Goal: Information Seeking & Learning: Learn about a topic

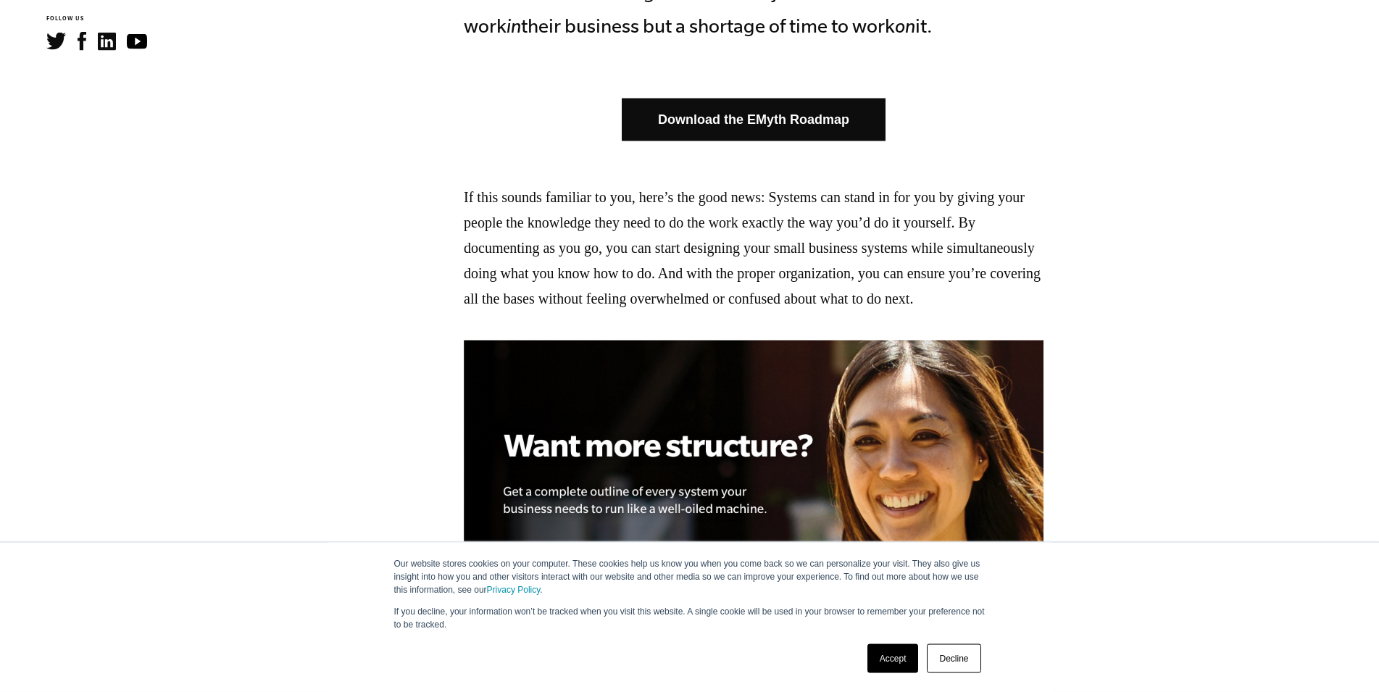
scroll to position [887, 0]
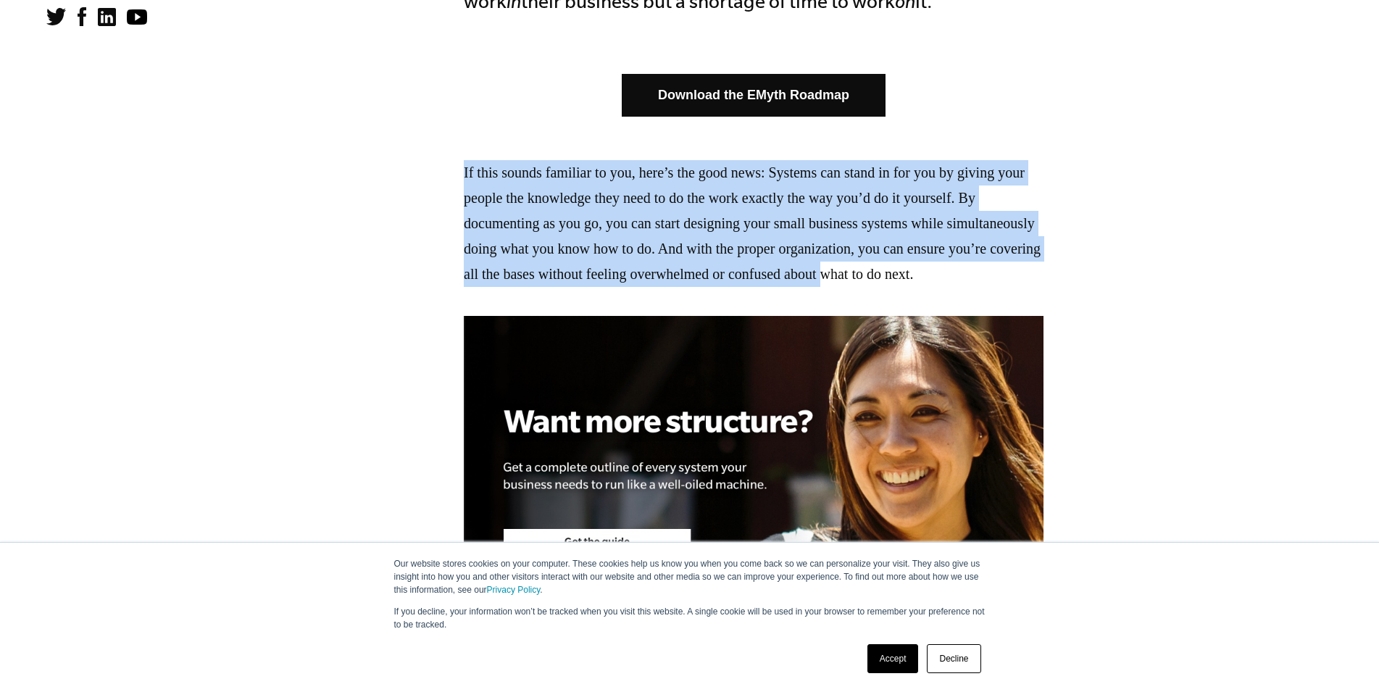
drag, startPoint x: 518, startPoint y: 168, endPoint x: 478, endPoint y: 298, distance: 135.7
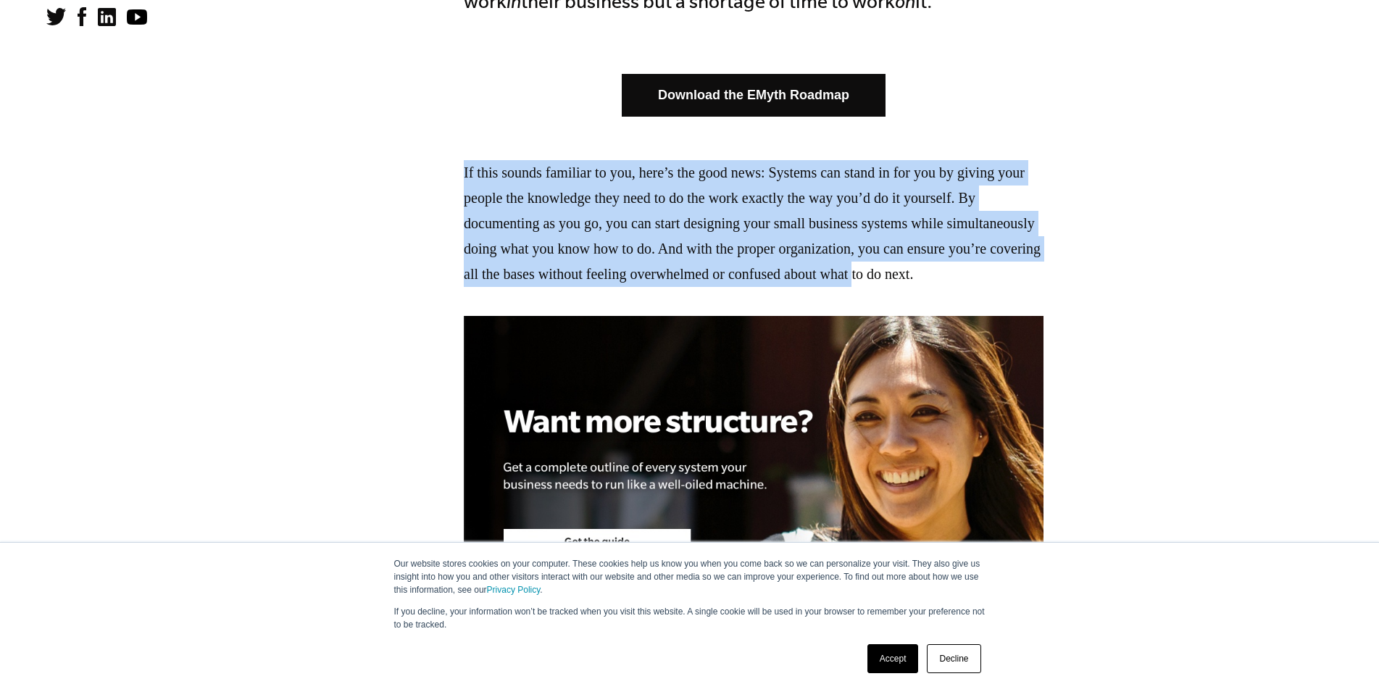
drag, startPoint x: 478, startPoint y: 298, endPoint x: 486, endPoint y: 180, distance: 117.6
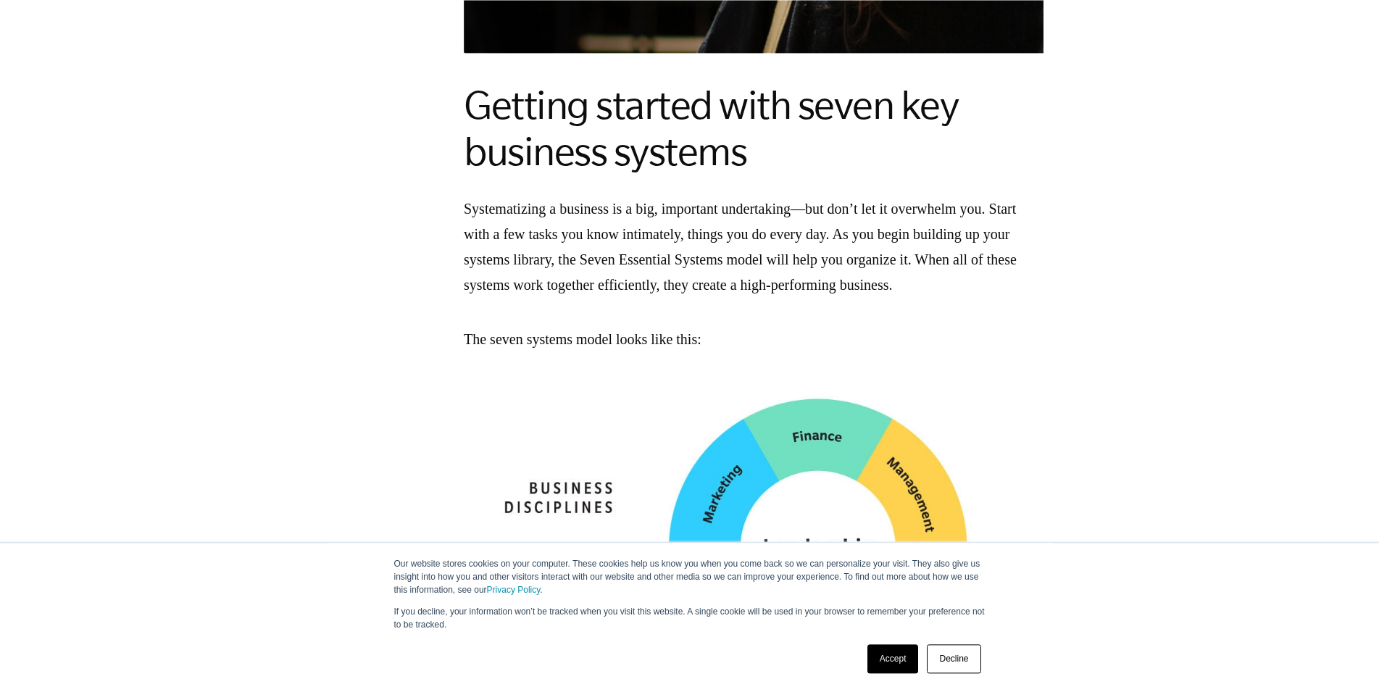
scroll to position [1404, 0]
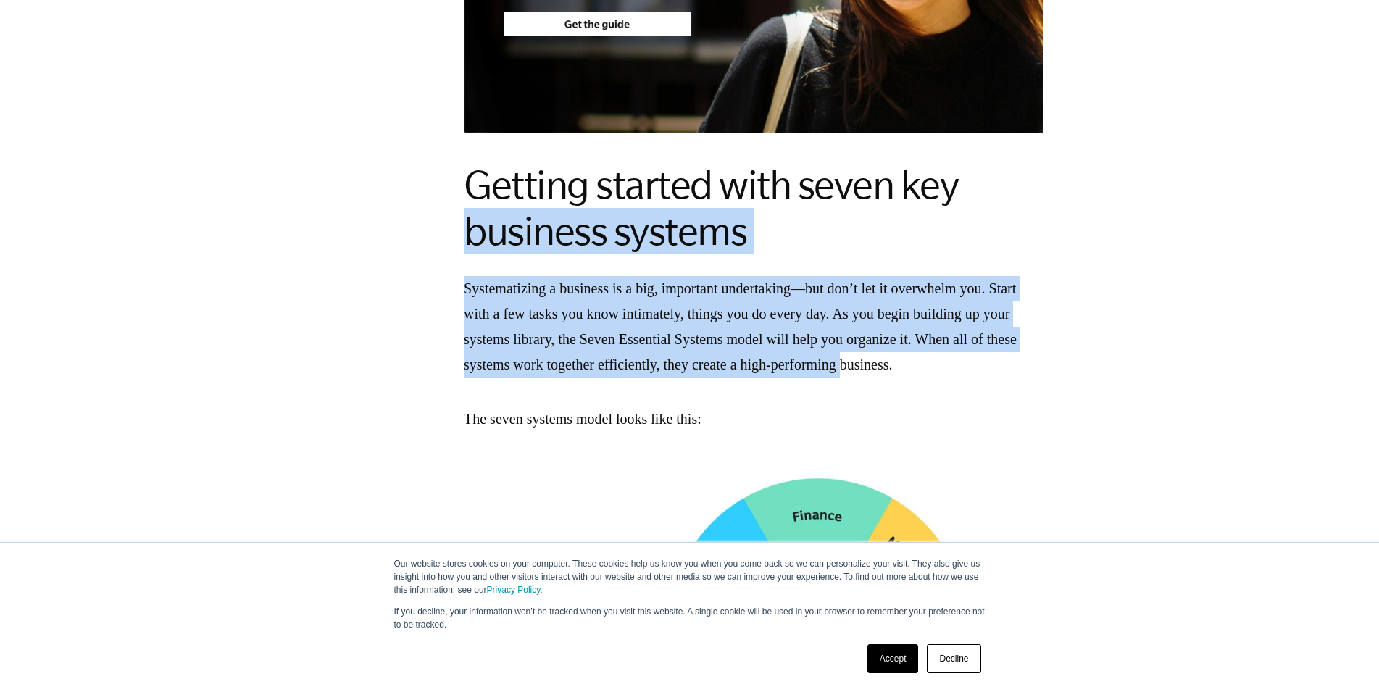
drag, startPoint x: 493, startPoint y: 286, endPoint x: 457, endPoint y: 407, distance: 126.3
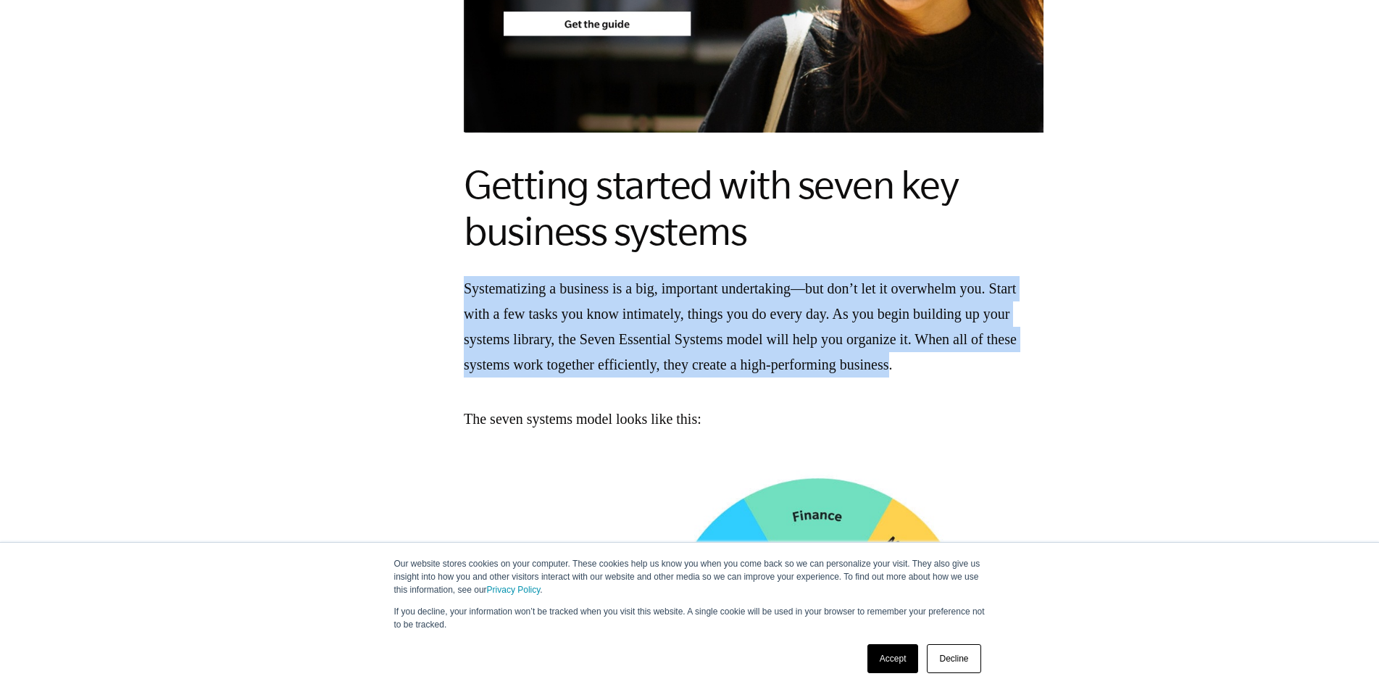
drag, startPoint x: 457, startPoint y: 407, endPoint x: 465, endPoint y: 296, distance: 111.9
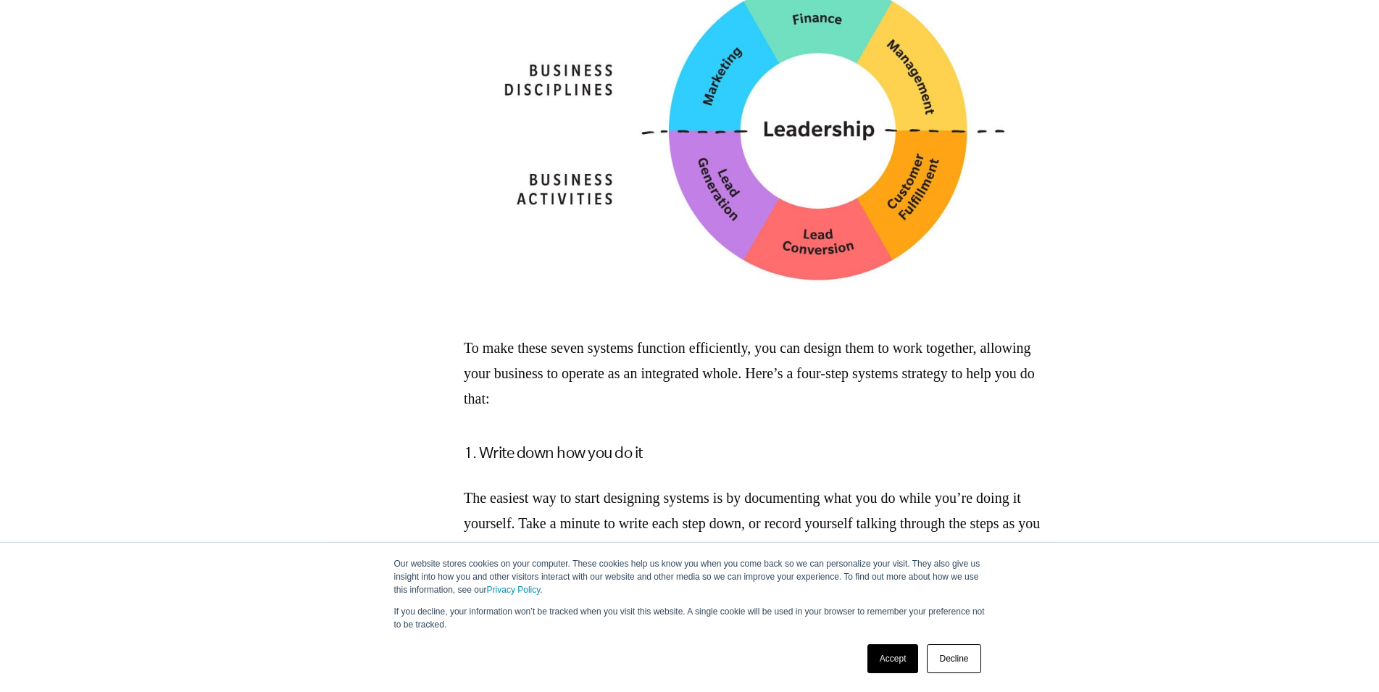
scroll to position [2070, 0]
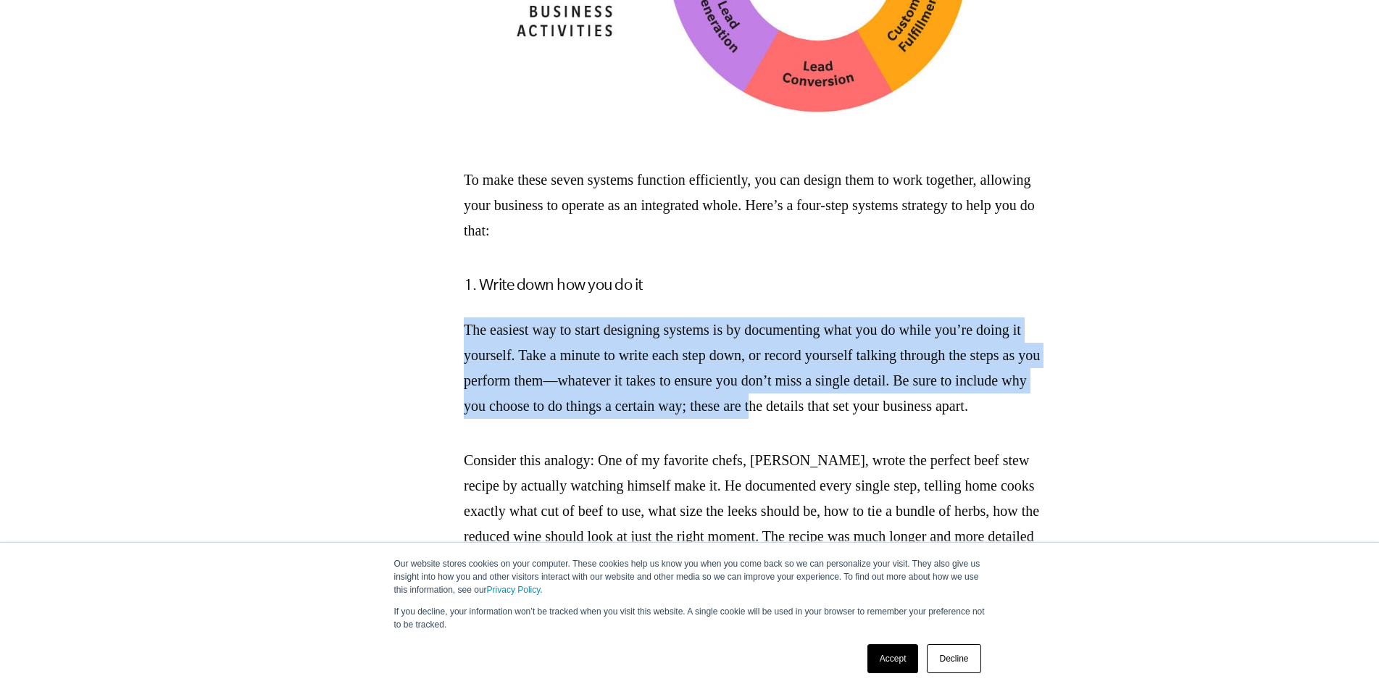
drag, startPoint x: 1014, startPoint y: 349, endPoint x: 1059, endPoint y: 462, distance: 122.3
click at [1044, 462] on div "Download the EMyth Roadmap If this sounds familiar to you, here’s the good news…" at bounding box center [754, 640] width 580 height 3526
click at [1044, 419] on p "The easiest way to start designing systems is by documenting what you do while …" at bounding box center [754, 367] width 580 height 101
drag, startPoint x: 1112, startPoint y: 475, endPoint x: 1102, endPoint y: 336, distance: 139.5
click at [1102, 336] on section "Most small business owners we speak to about growing their companies spend the …" at bounding box center [754, 485] width 1044 height 3834
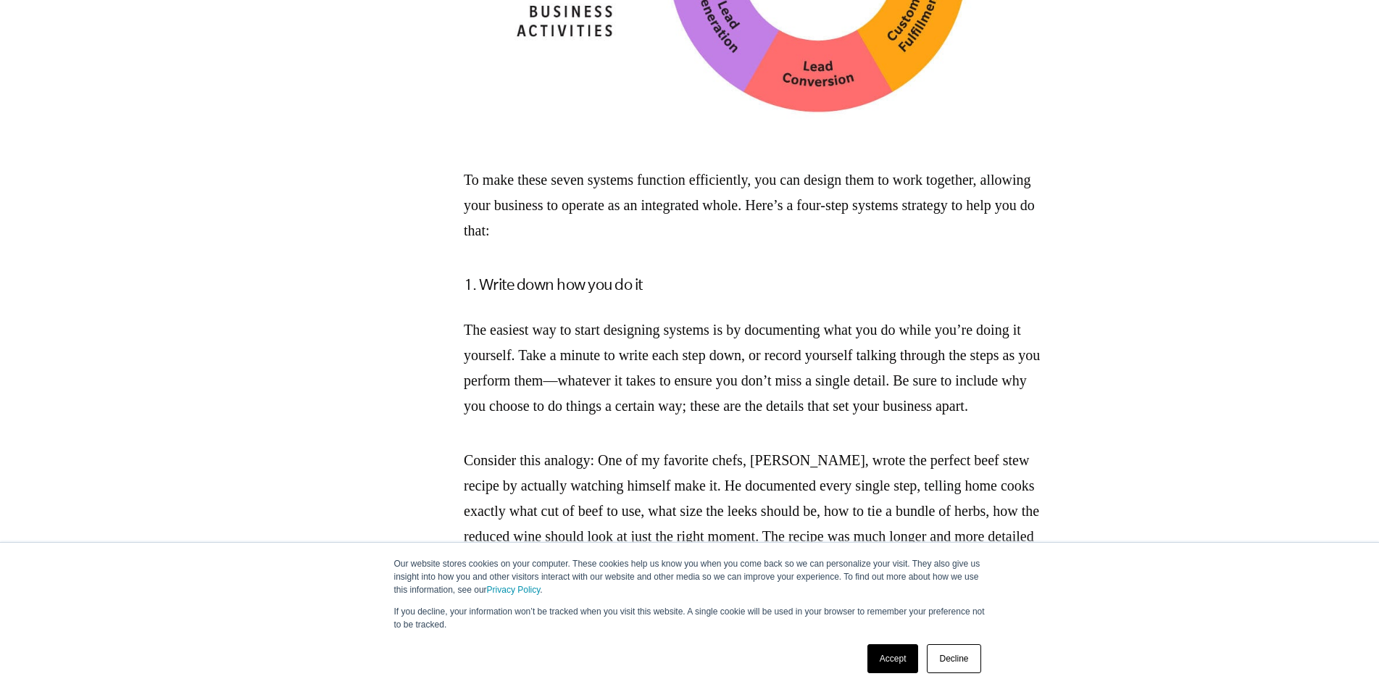
click at [1102, 336] on section "Most small business owners we speak to about growing their companies spend the …" at bounding box center [754, 485] width 1044 height 3834
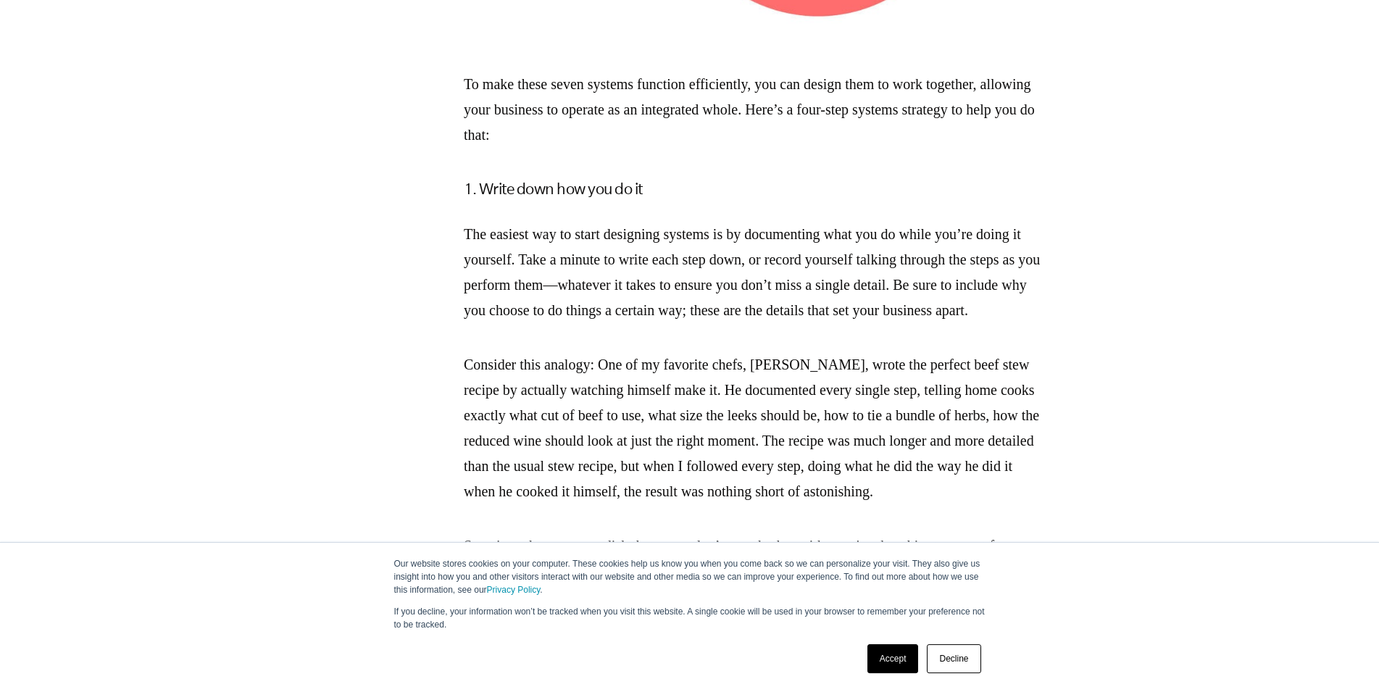
scroll to position [2291, 0]
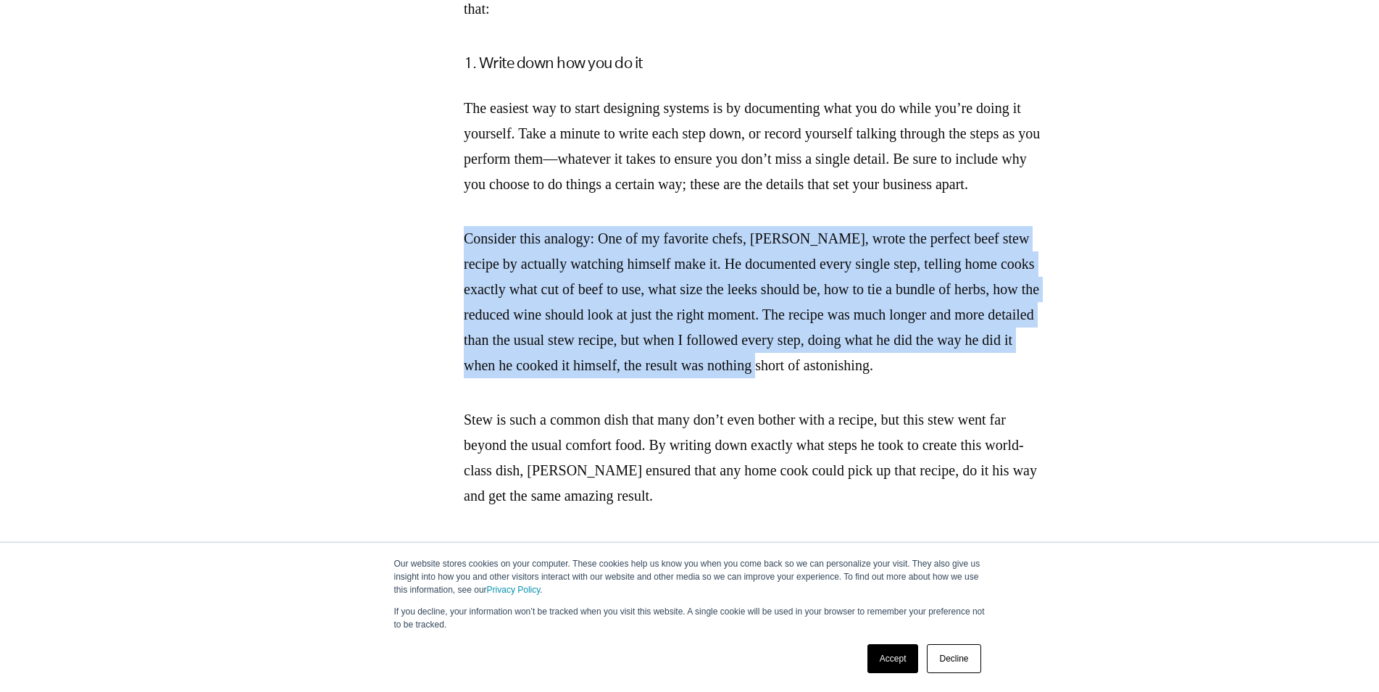
drag, startPoint x: 478, startPoint y: 296, endPoint x: 460, endPoint y: 460, distance: 165.5
click at [460, 460] on section "Most small business owners we speak to about growing their companies spend the …" at bounding box center [754, 263] width 1044 height 3834
drag, startPoint x: 460, startPoint y: 460, endPoint x: 450, endPoint y: 301, distance: 159.8
click at [450, 301] on section "Most small business owners we speak to about growing their companies spend the …" at bounding box center [754, 263] width 1044 height 3834
drag, startPoint x: 450, startPoint y: 301, endPoint x: 448, endPoint y: 473, distance: 171.8
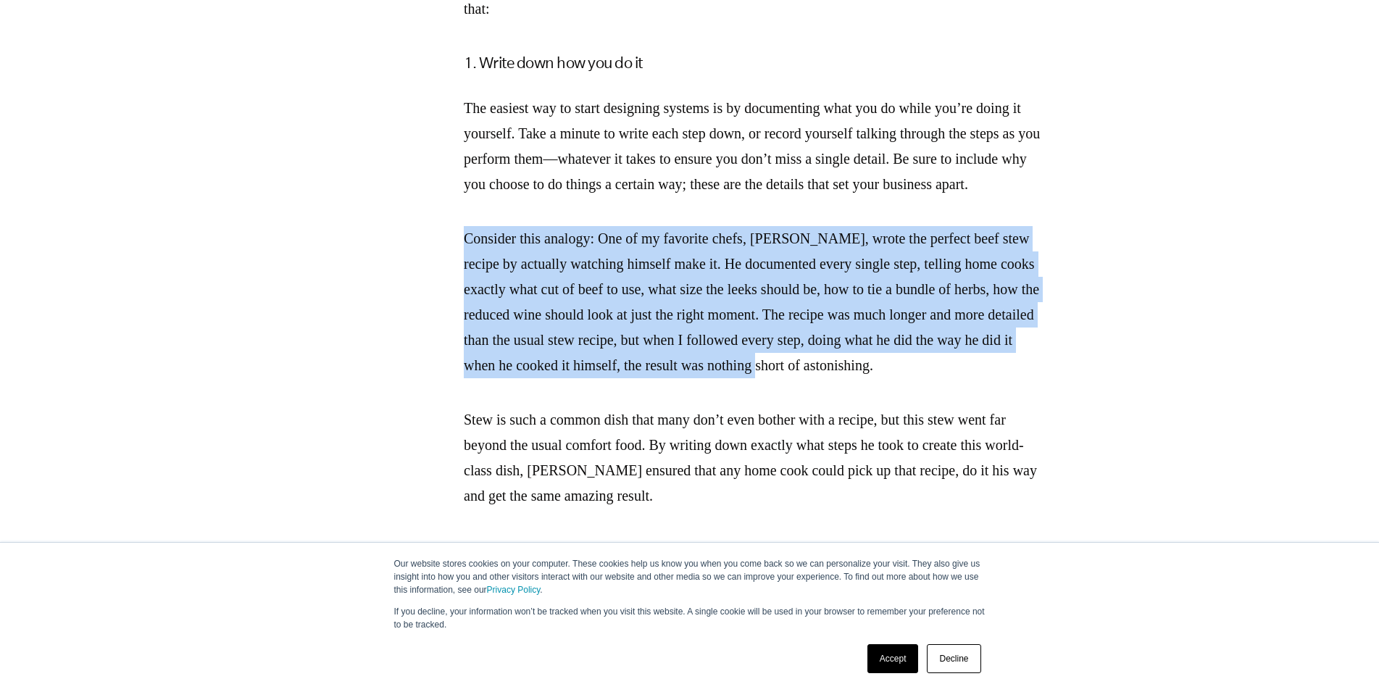
click at [448, 473] on section "Most small business owners we speak to about growing their companies spend the …" at bounding box center [754, 263] width 1044 height 3834
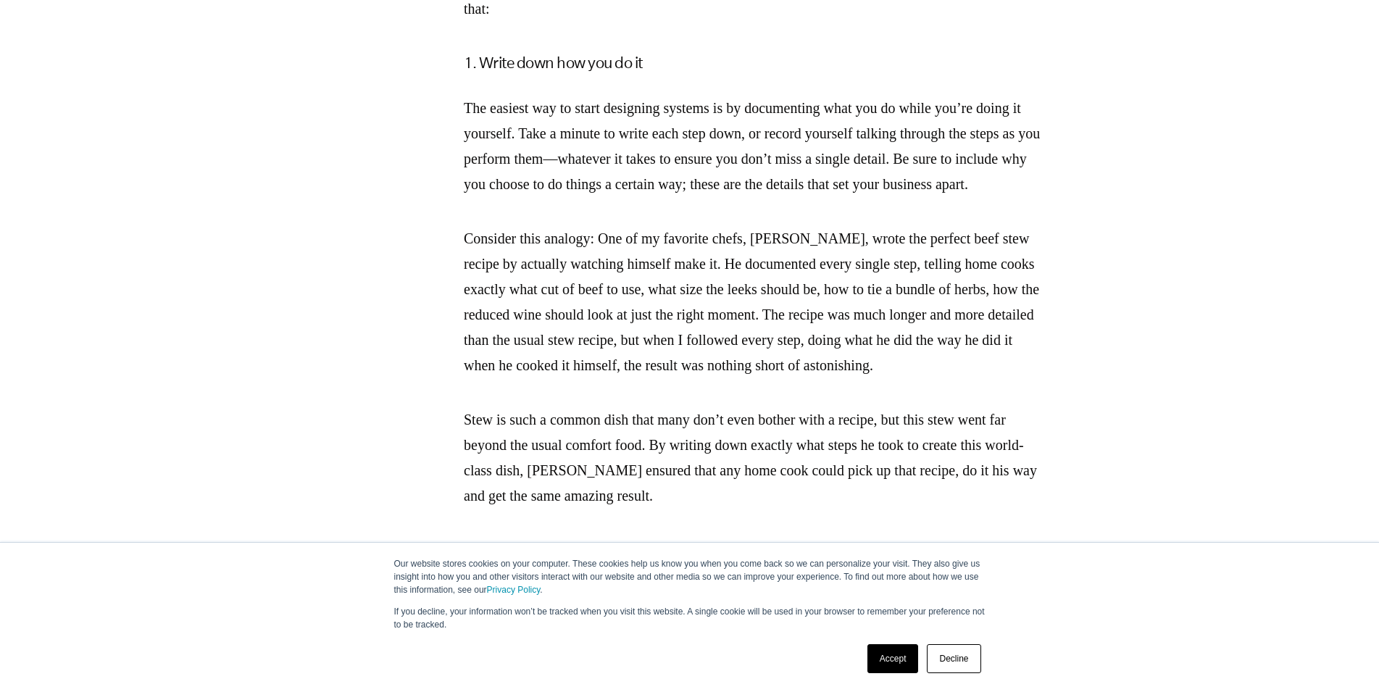
click at [448, 473] on section "Most small business owners we speak to about growing their companies spend the …" at bounding box center [754, 263] width 1044 height 3834
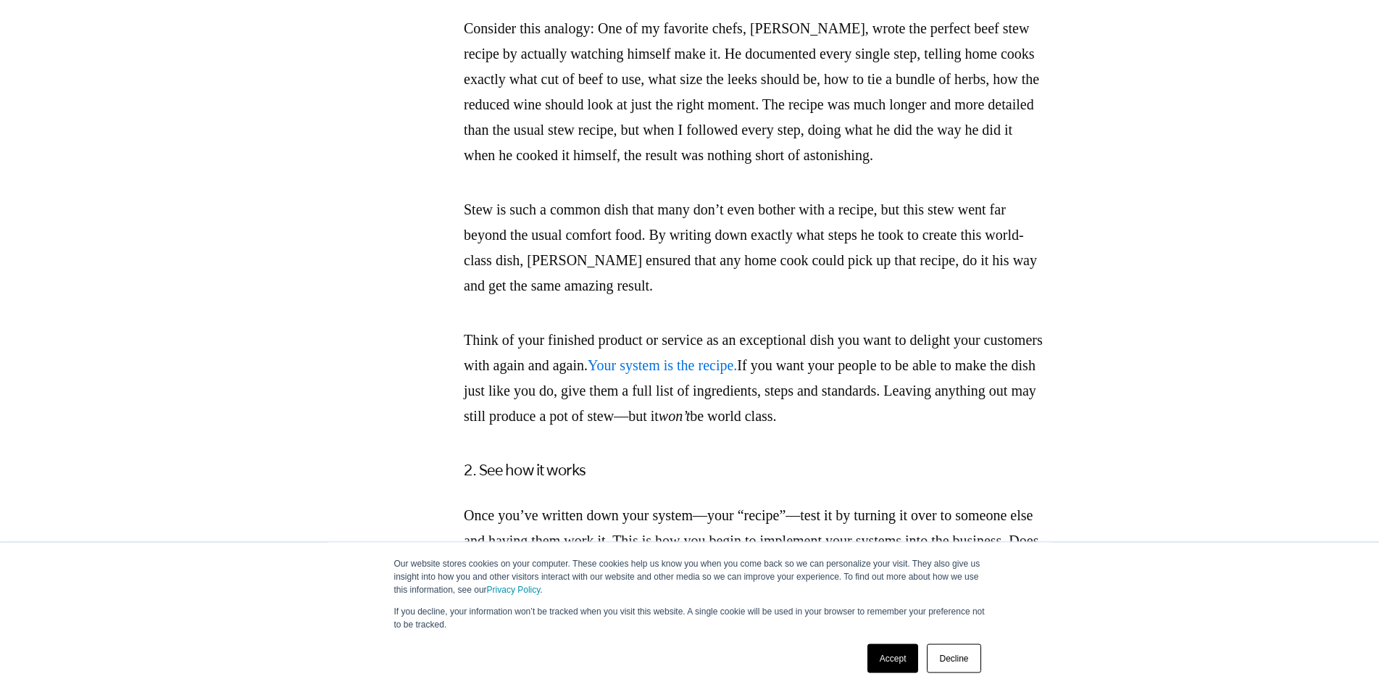
scroll to position [2513, 0]
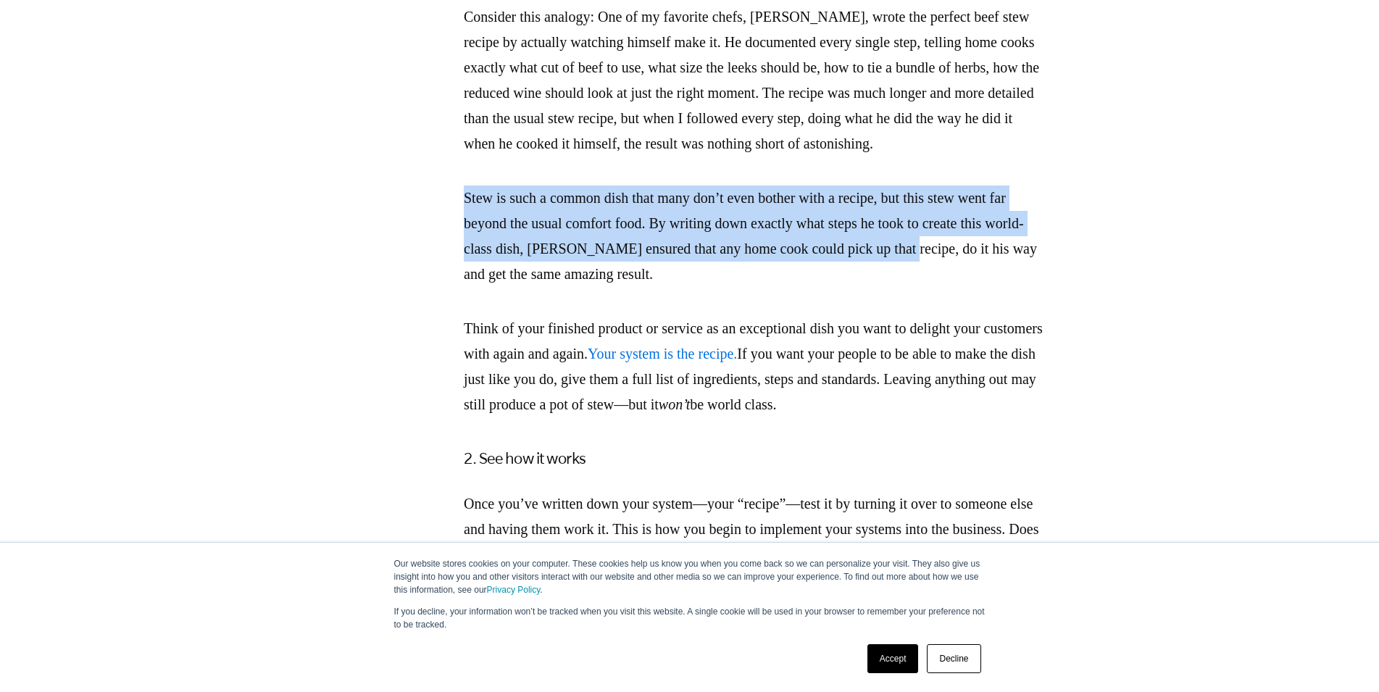
drag, startPoint x: 501, startPoint y: 312, endPoint x: 449, endPoint y: 368, distance: 76.9
click at [449, 368] on section "Most small business owners we speak to about growing their companies spend the …" at bounding box center [754, 41] width 1044 height 3834
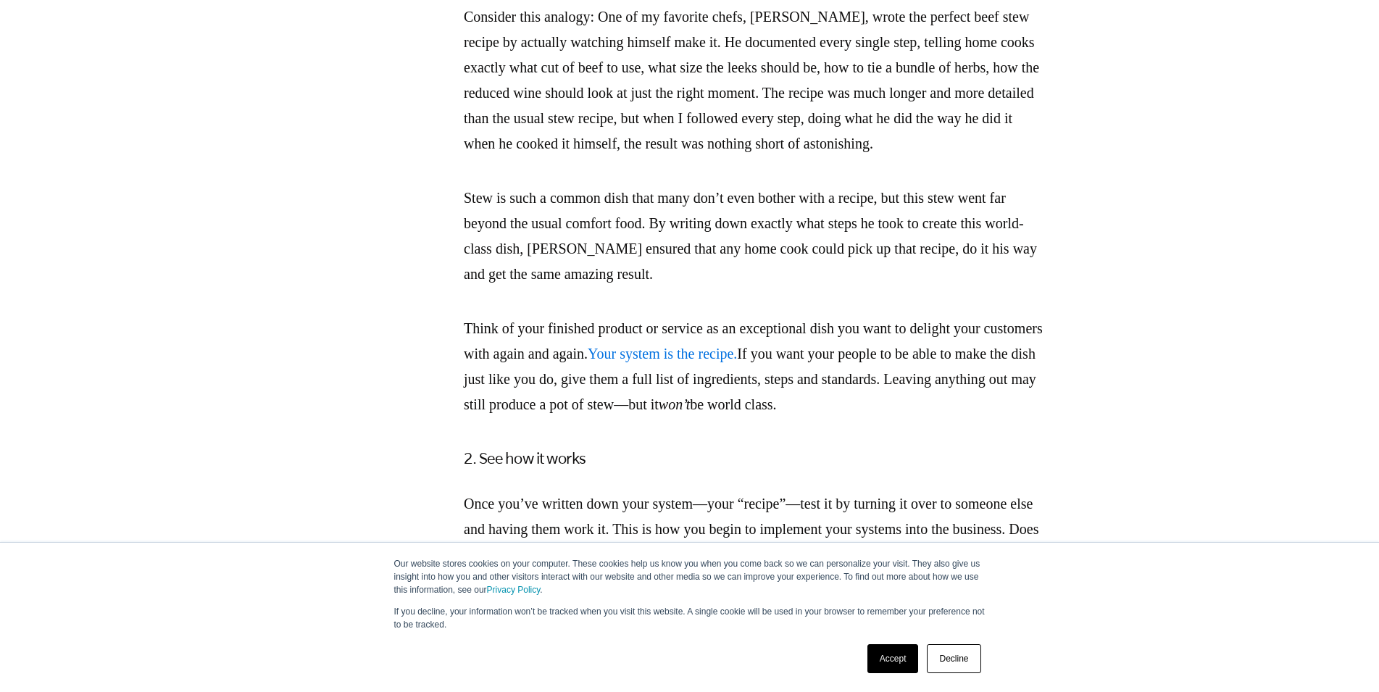
click at [449, 368] on section "Most small business owners we speak to about growing their companies spend the …" at bounding box center [754, 41] width 1044 height 3834
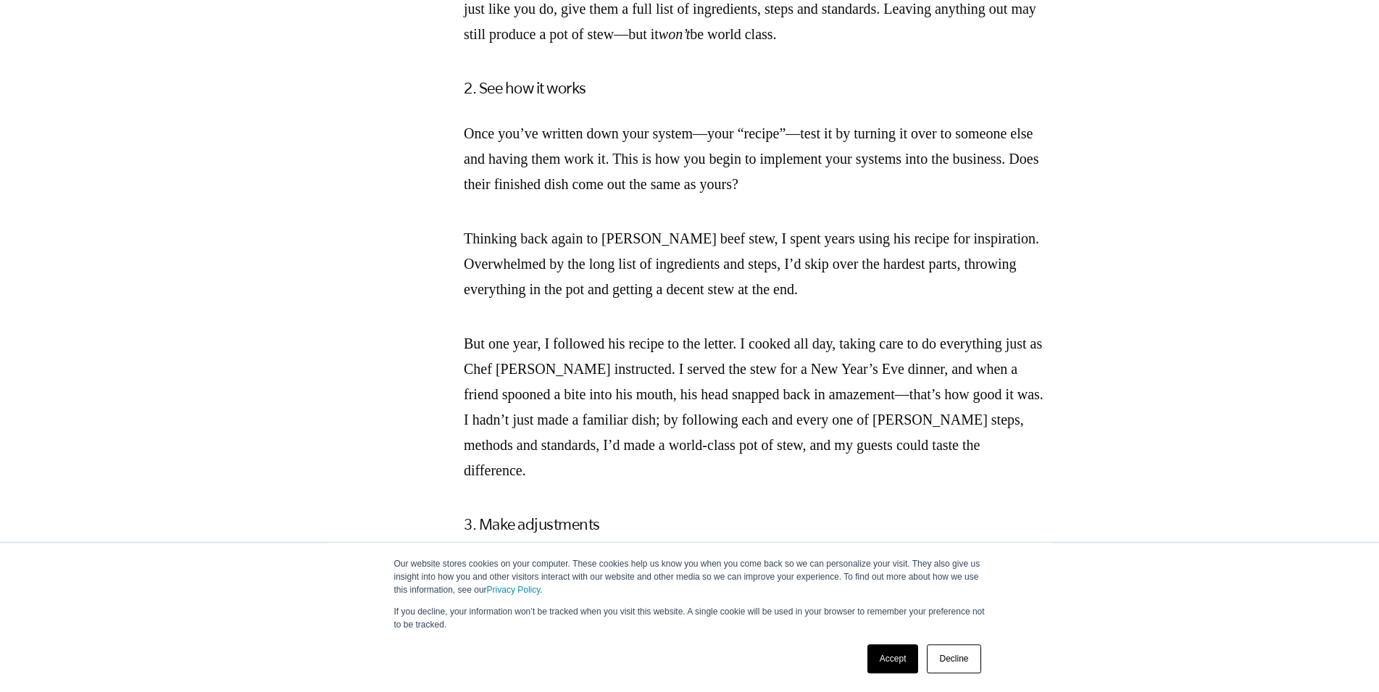
scroll to position [3031, 0]
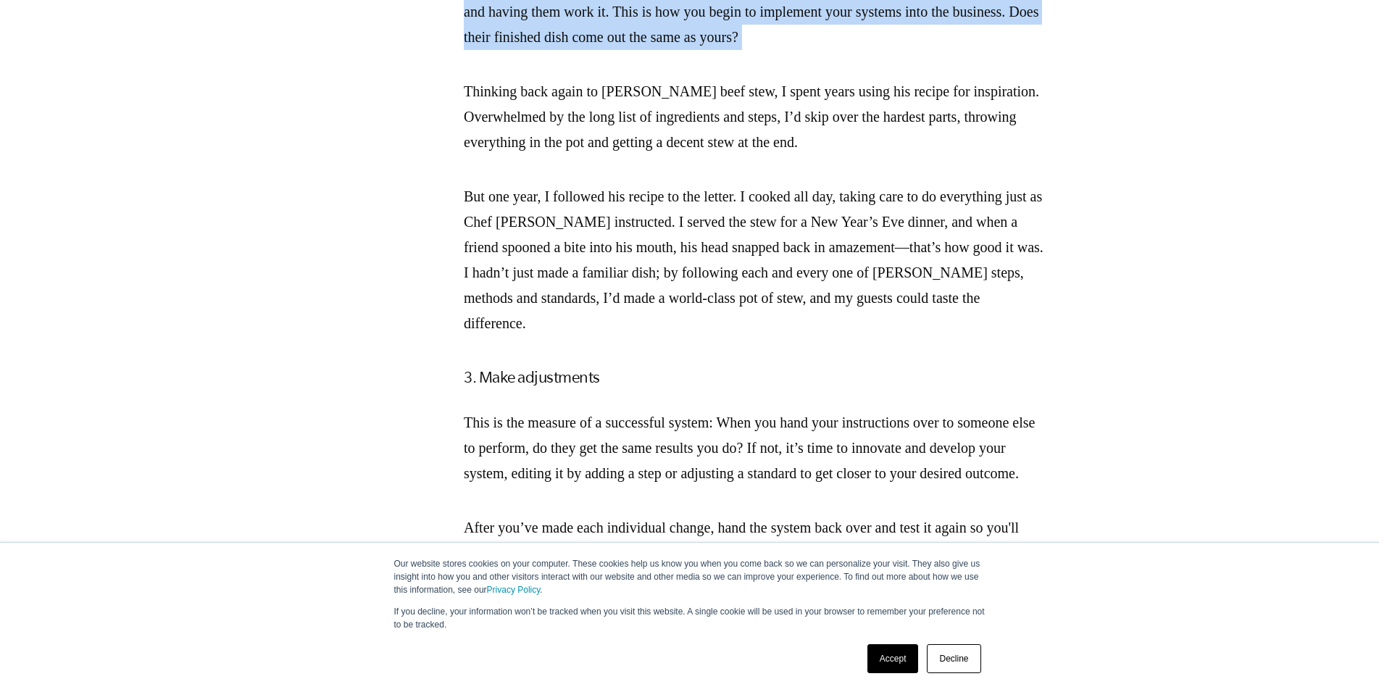
drag, startPoint x: 494, startPoint y: 99, endPoint x: 501, endPoint y: 204, distance: 105.4
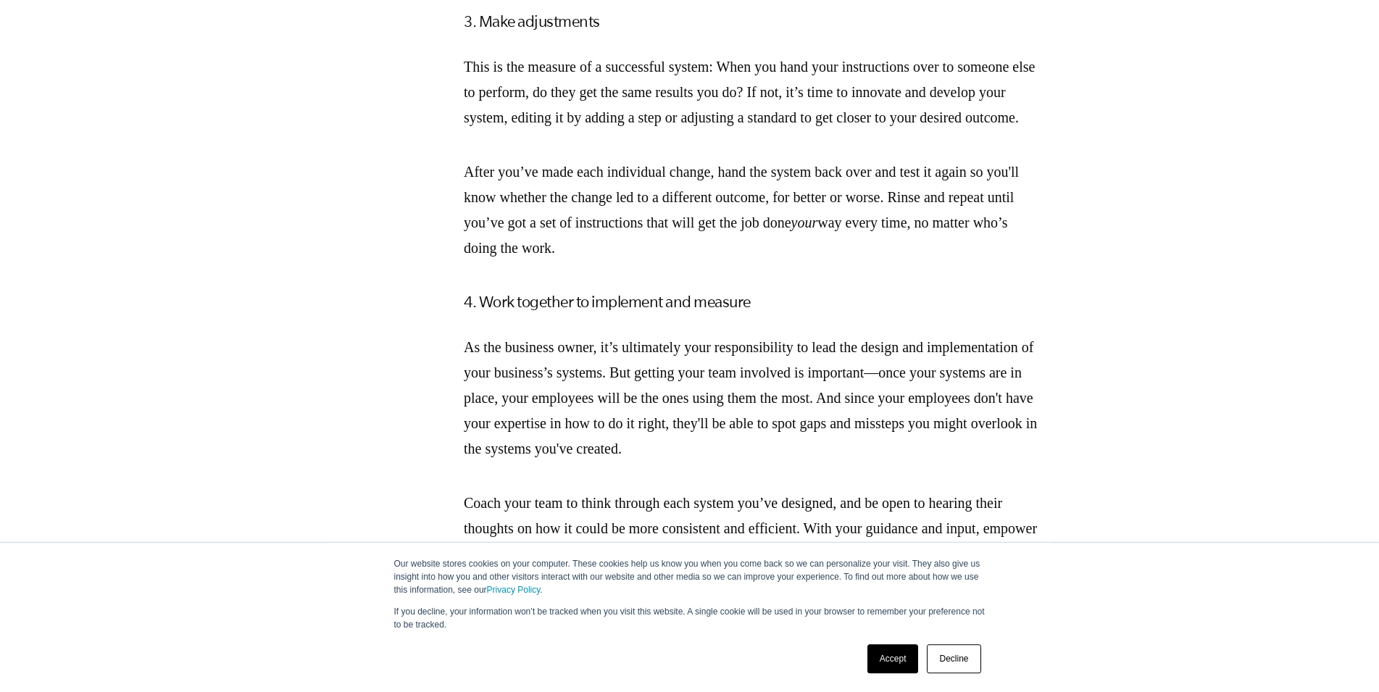
scroll to position [3400, 0]
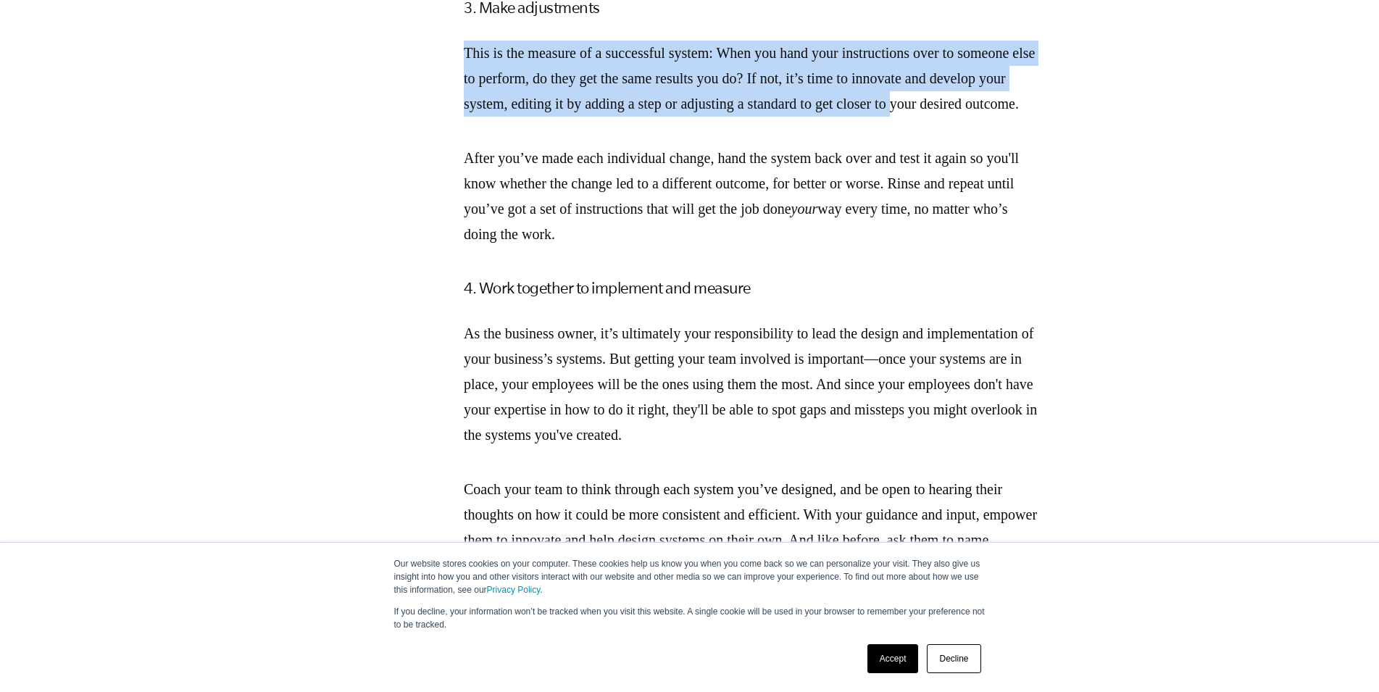
drag, startPoint x: 503, startPoint y: 187, endPoint x: 469, endPoint y: 258, distance: 78.8
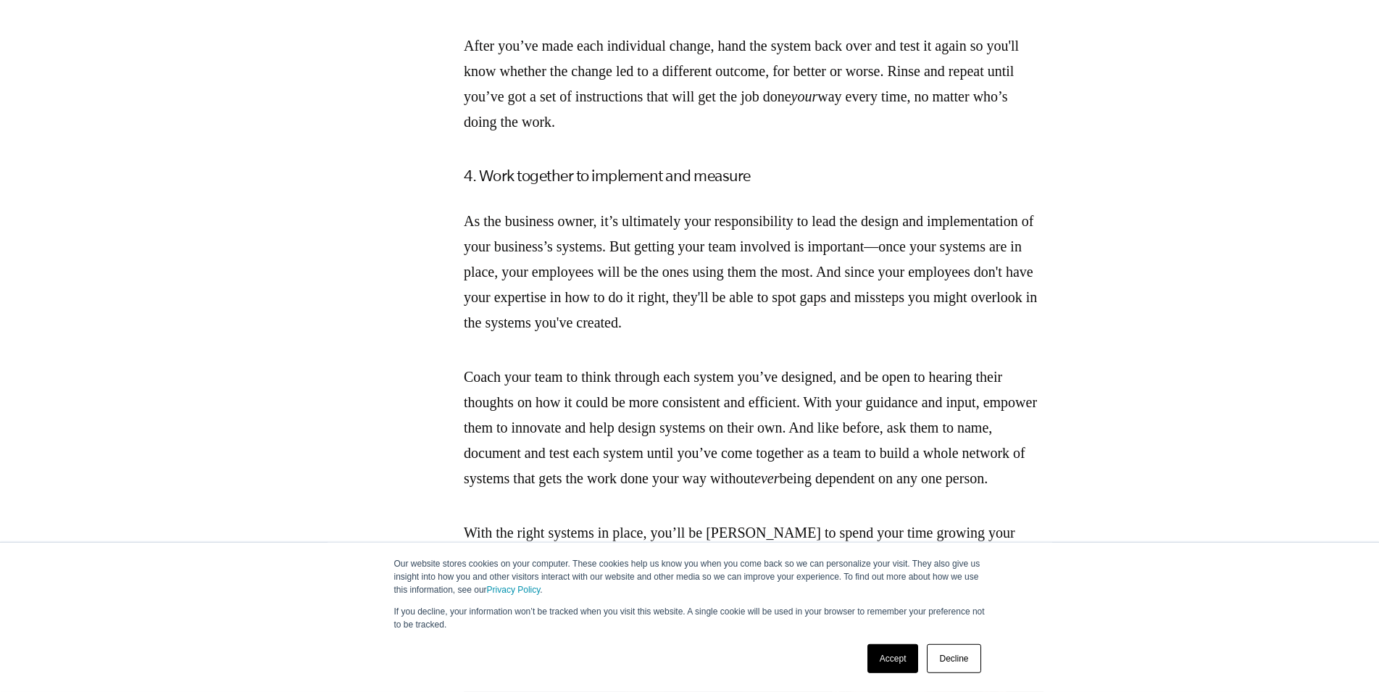
scroll to position [3622, 0]
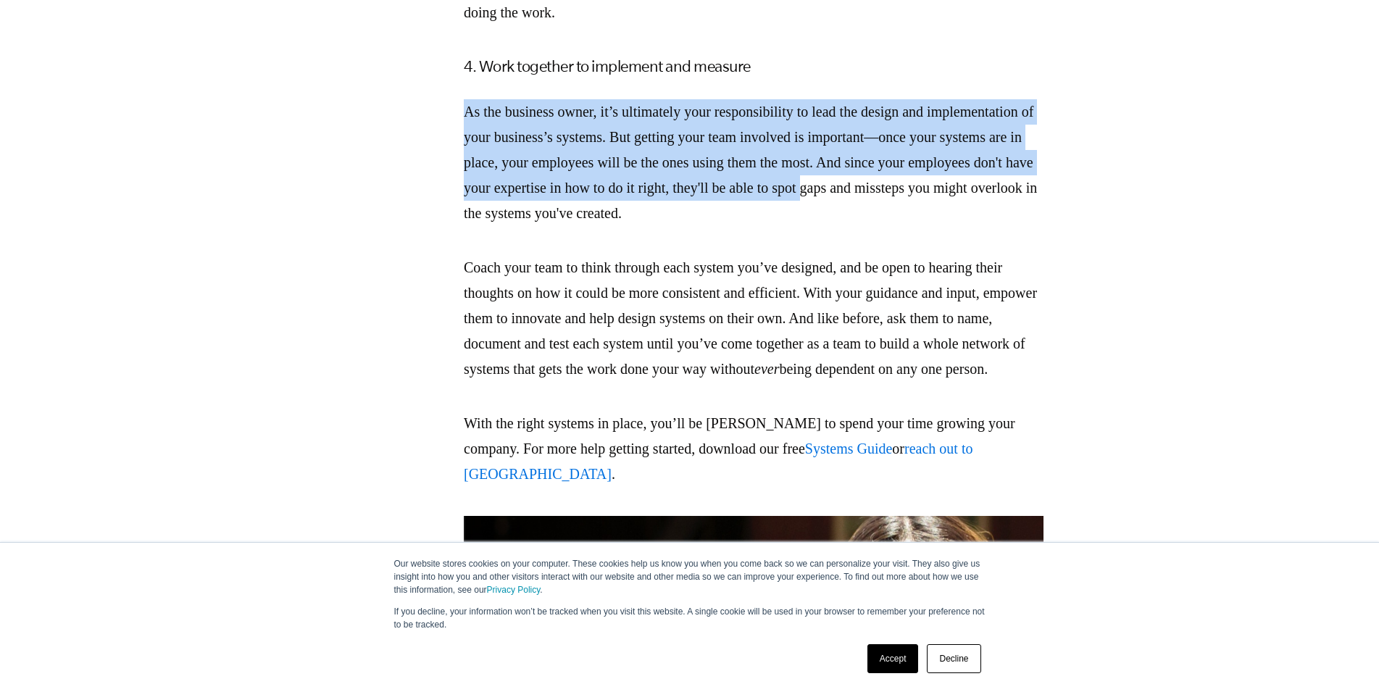
drag, startPoint x: 469, startPoint y: 258, endPoint x: 472, endPoint y: 367, distance: 108.7
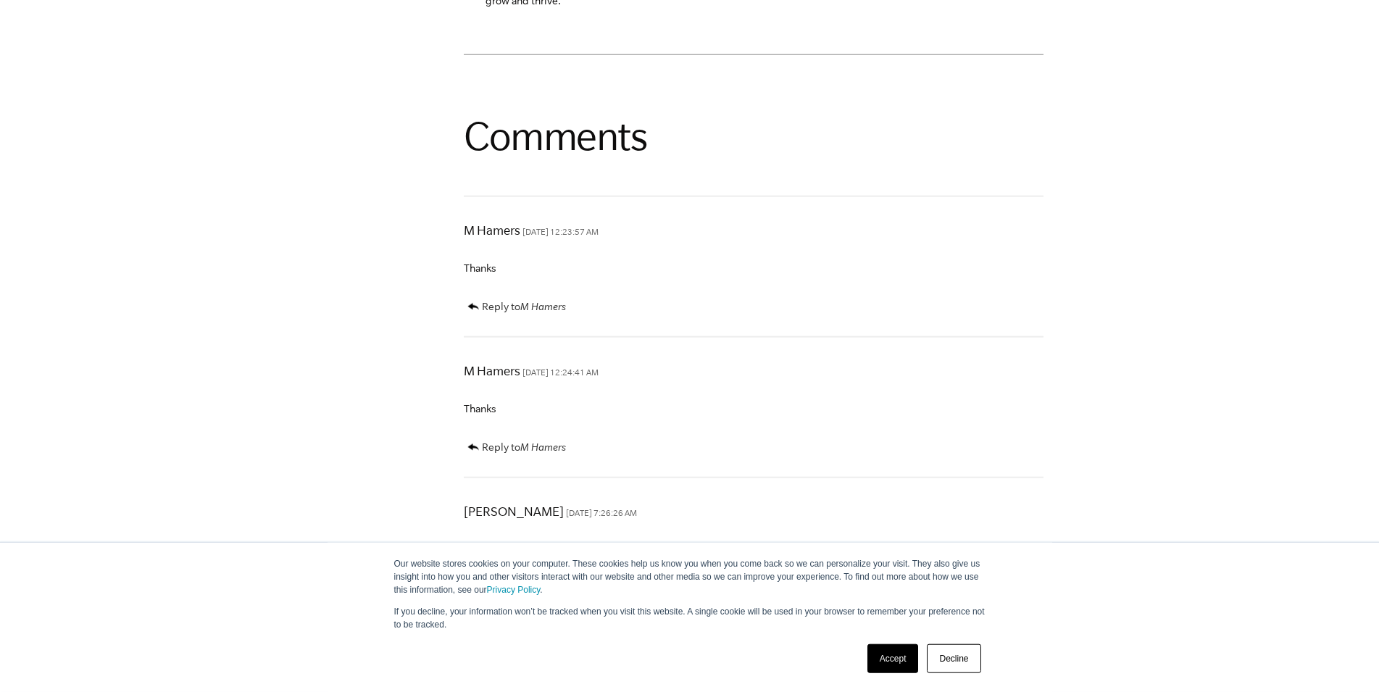
scroll to position [4731, 0]
